Goal: Task Accomplishment & Management: Manage account settings

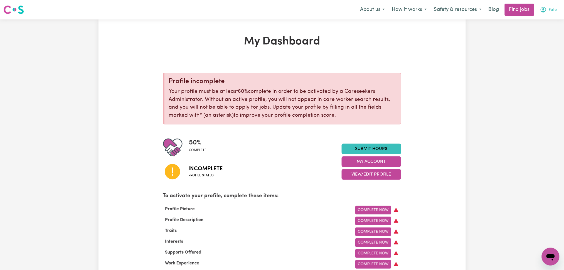
click at [545, 10] on icon "My Account" at bounding box center [543, 9] width 7 height 7
click at [534, 42] on link "Logout" at bounding box center [538, 42] width 44 height 11
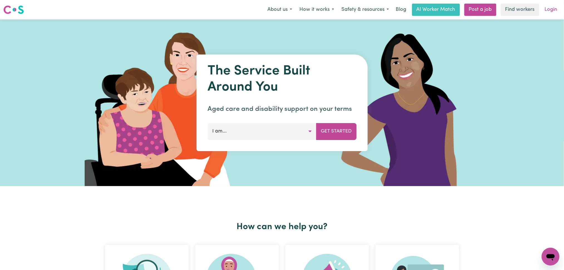
click at [547, 12] on link "Login" at bounding box center [550, 10] width 19 height 12
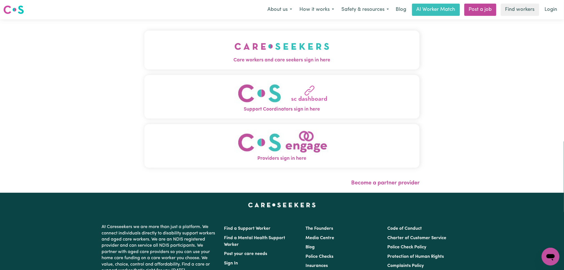
click at [215, 57] on span "Care workers and care seekers sign in here" at bounding box center [281, 60] width 275 height 7
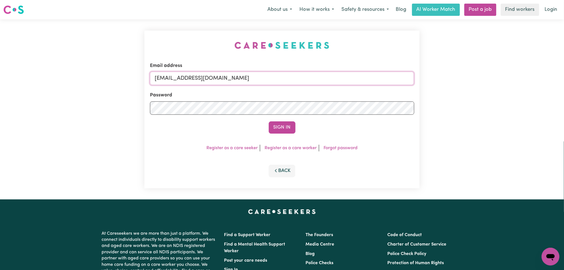
click at [234, 83] on input "[EMAIL_ADDRESS][DOMAIN_NAME]" at bounding box center [282, 78] width 264 height 13
drag, startPoint x: 184, startPoint y: 76, endPoint x: 338, endPoint y: 94, distance: 156.0
click at [341, 92] on form "Email address Superuser~[EMAIL_ADDRESS][DOMAIN_NAME] Password Sign In" at bounding box center [282, 97] width 264 height 71
type input "Superuser~[EMAIL_ADDRESS][DOMAIN_NAME]"
click at [281, 125] on button "Sign In" at bounding box center [282, 128] width 27 height 12
